Goal: Information Seeking & Learning: Understand process/instructions

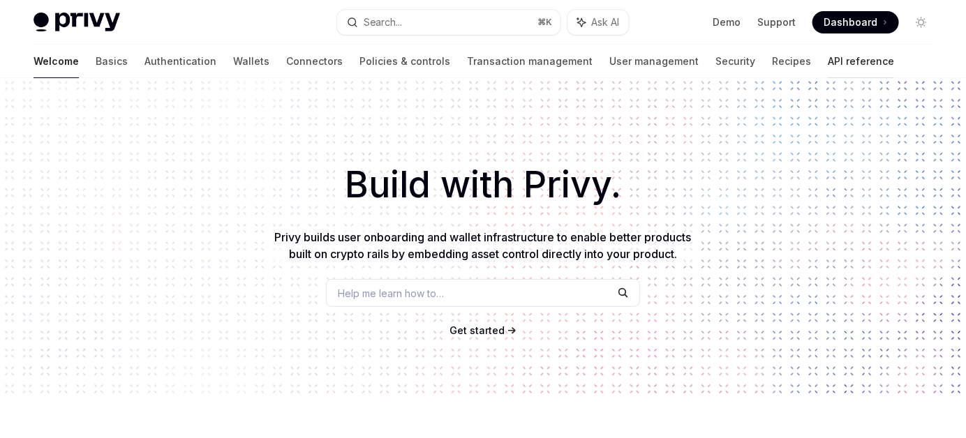
click at [828, 64] on link "API reference" at bounding box center [861, 62] width 66 height 34
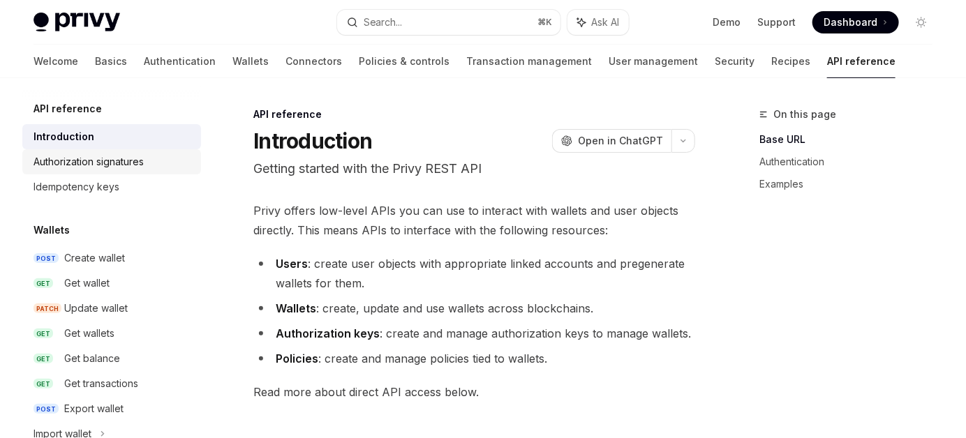
click at [55, 164] on div "Authorization signatures" at bounding box center [89, 162] width 110 height 17
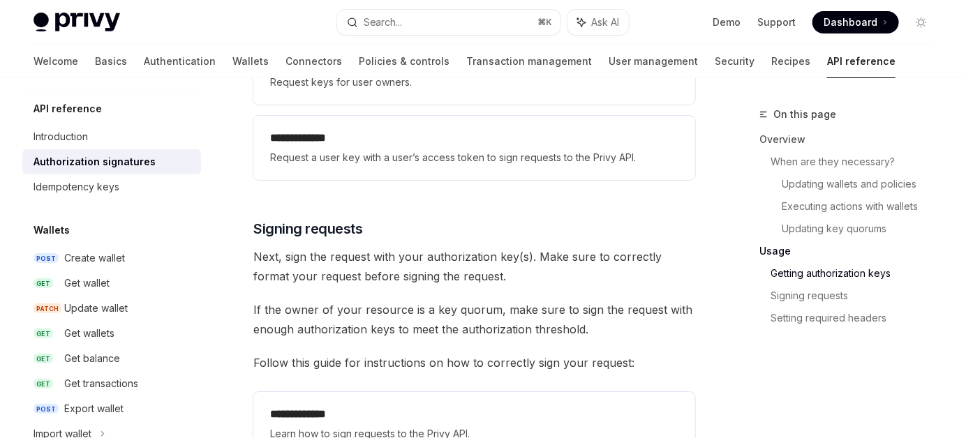
scroll to position [2096, 0]
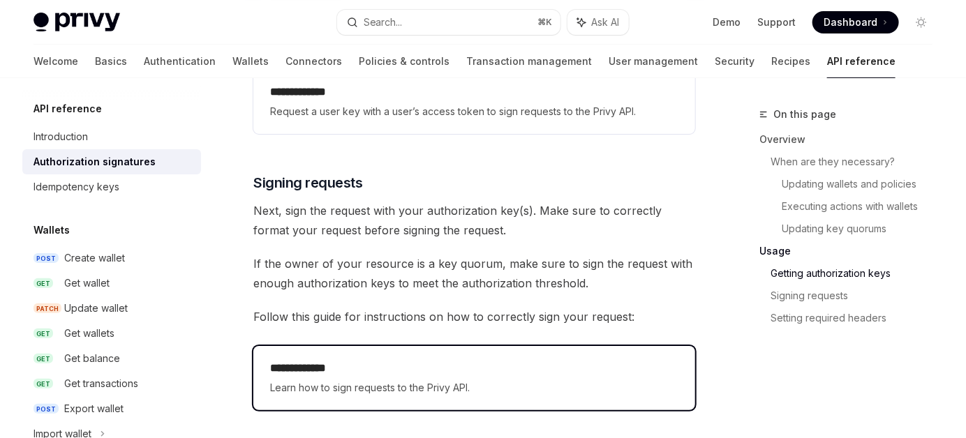
click at [376, 380] on span "Learn how to sign requests to the Privy API." at bounding box center [474, 388] width 408 height 17
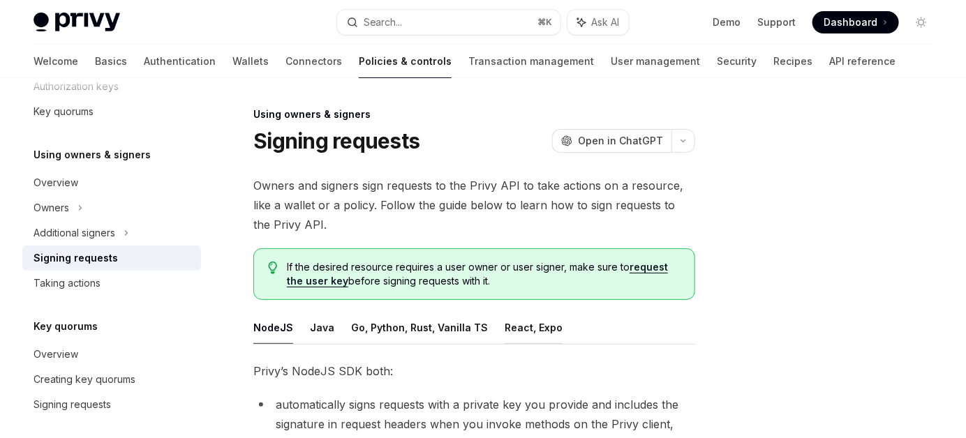
click at [529, 325] on button "React, Expo" at bounding box center [534, 327] width 58 height 33
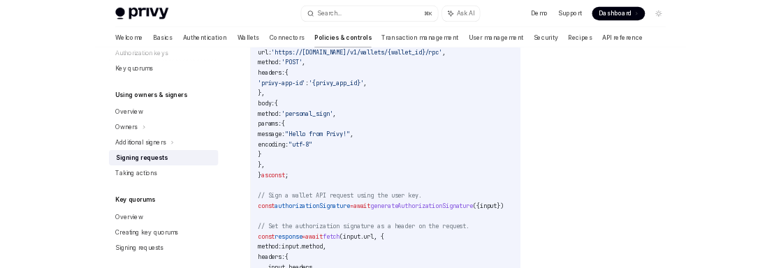
scroll to position [627, 0]
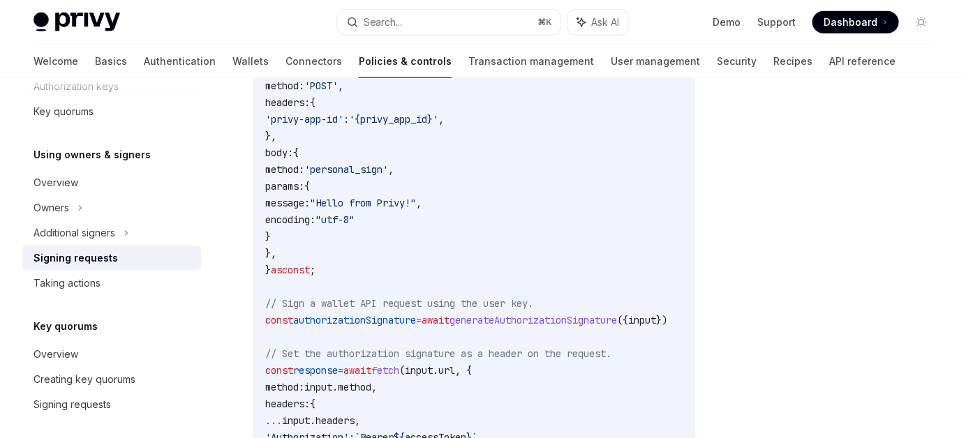
type textarea "*"
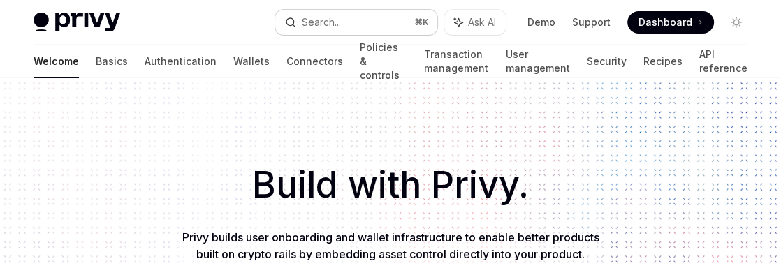
click at [348, 16] on button "Search... ⌘ K" at bounding box center [356, 22] width 162 height 25
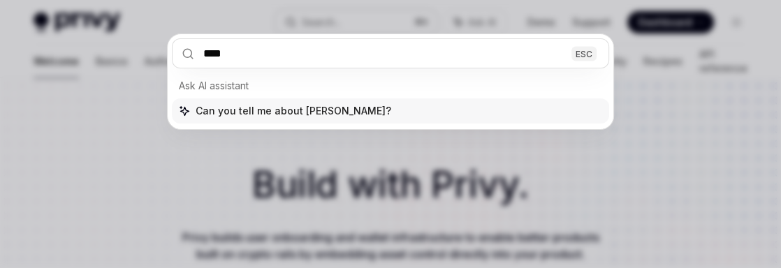
type input "*****"
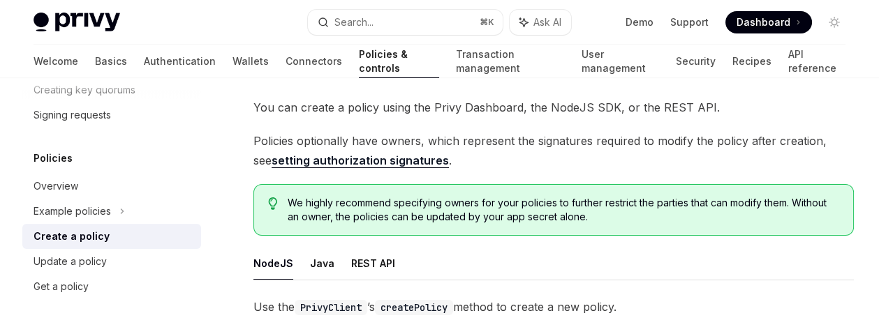
scroll to position [115, 0]
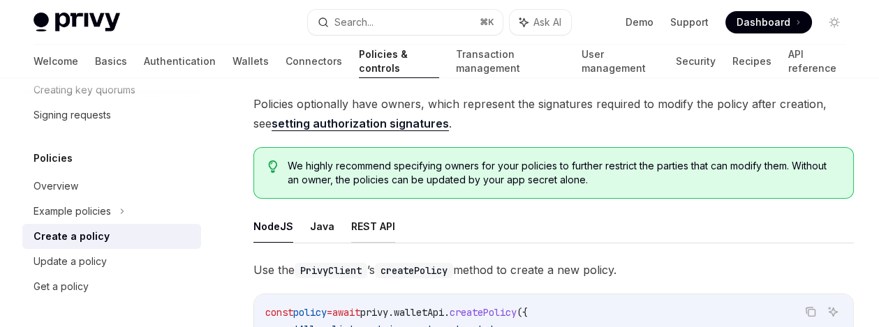
click at [361, 228] on button "REST API" at bounding box center [373, 226] width 44 height 33
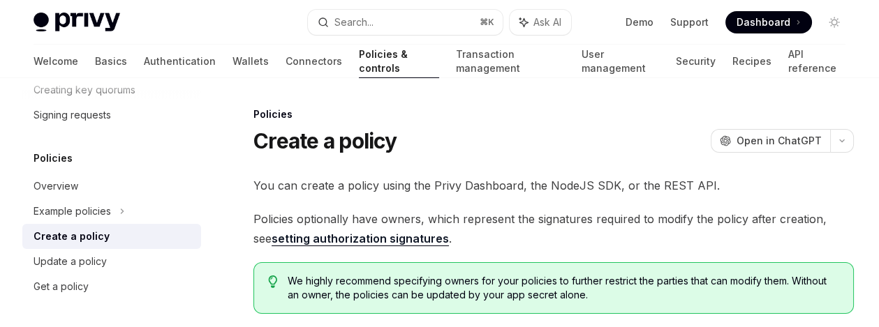
click at [780, 68] on link "API reference" at bounding box center [816, 62] width 57 height 34
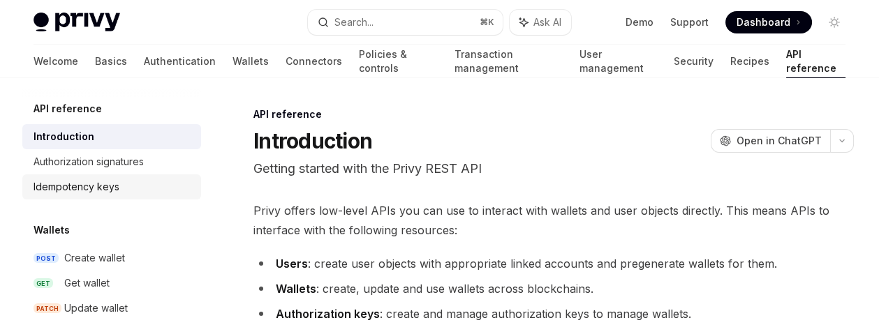
click at [59, 195] on link "Idempotency keys" at bounding box center [111, 187] width 179 height 25
type textarea "*"
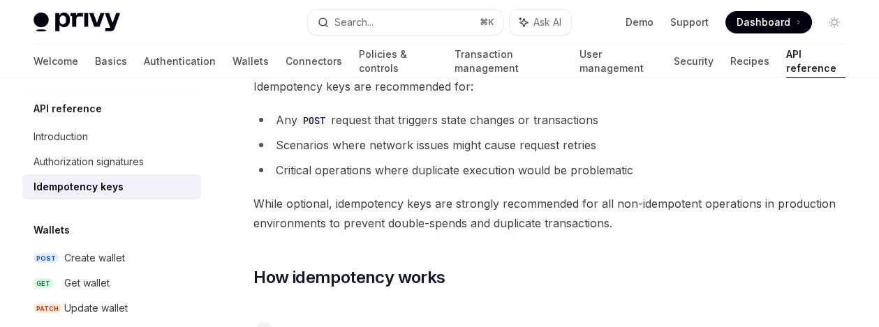
scroll to position [351, 0]
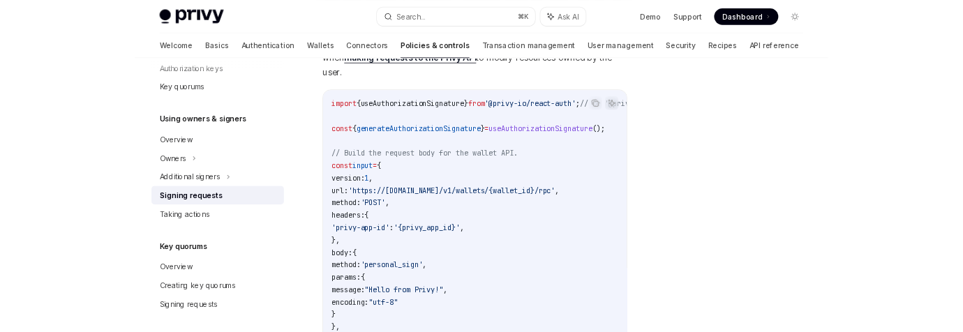
scroll to position [457, 0]
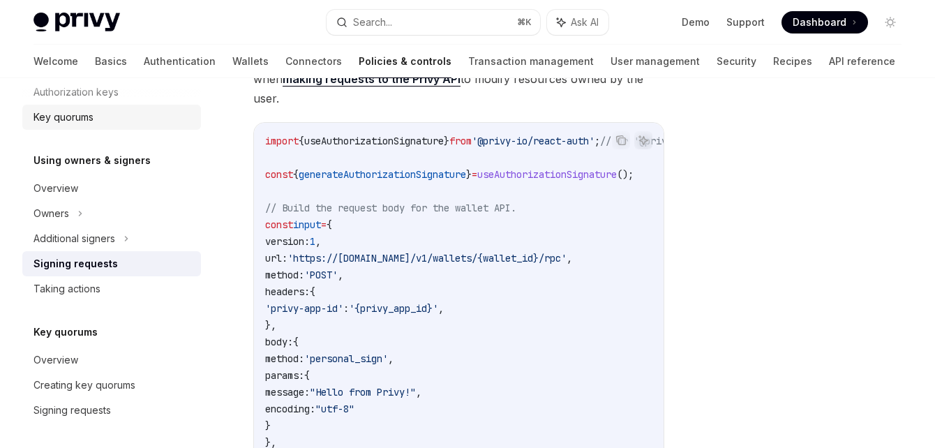
type textarea "*"
